Goal: Go to known website: Access a specific website the user already knows

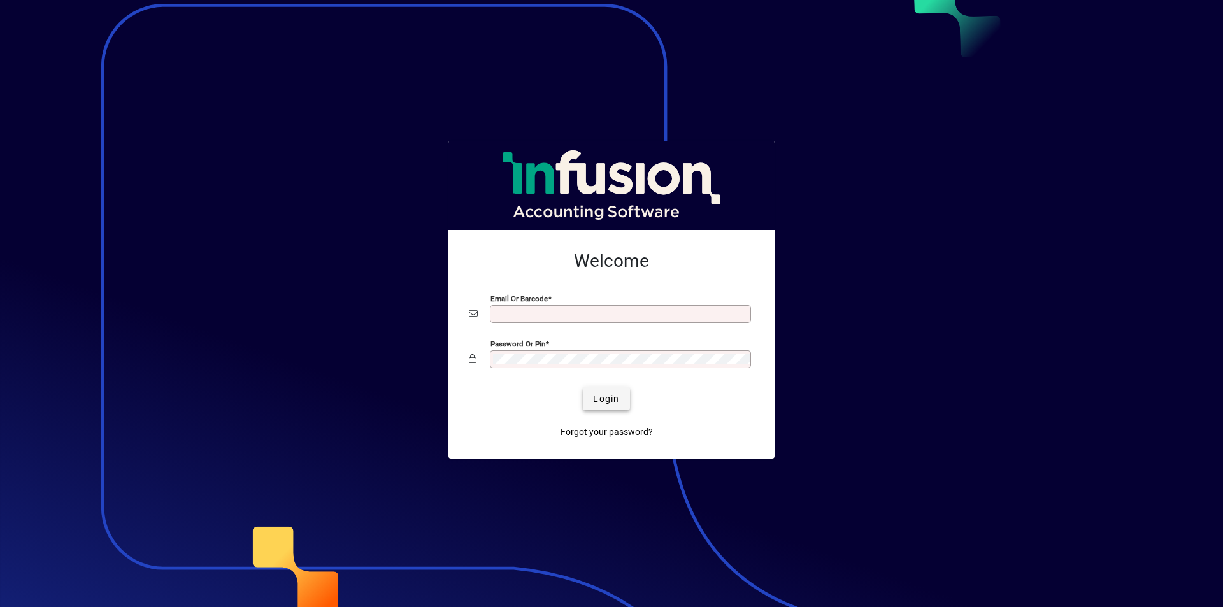
type input "**********"
click at [601, 402] on span "Login" at bounding box center [606, 398] width 26 height 13
